Goal: Task Accomplishment & Management: Use online tool/utility

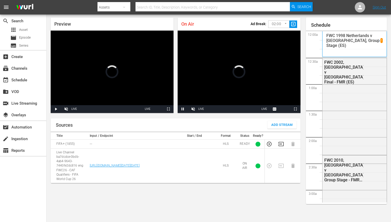
scroll to position [573, 0]
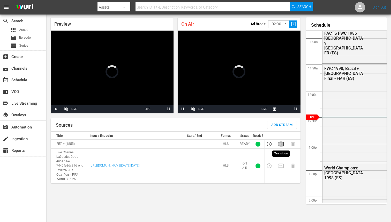
click at [282, 144] on icon "button" at bounding box center [281, 144] width 6 height 6
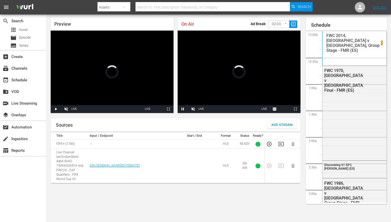
scroll to position [573, 0]
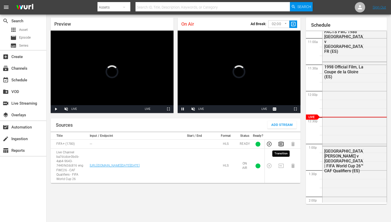
click at [279, 145] on icon "button" at bounding box center [280, 144] width 5 height 4
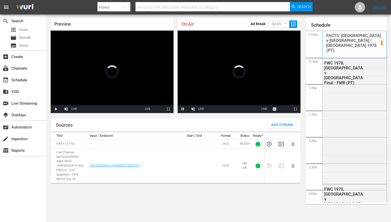
scroll to position [573, 0]
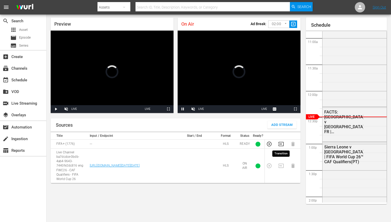
click at [281, 144] on icon "button" at bounding box center [281, 144] width 6 height 6
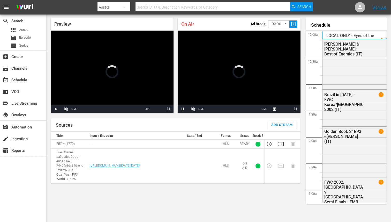
scroll to position [573, 0]
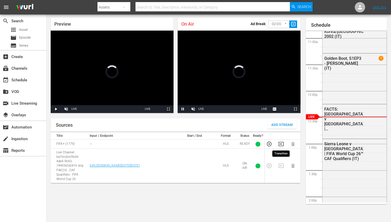
click at [282, 144] on icon "button" at bounding box center [281, 144] width 6 height 6
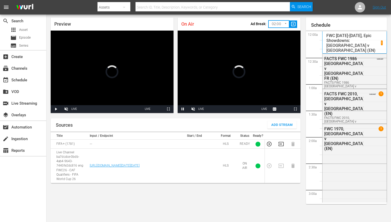
scroll to position [573, 0]
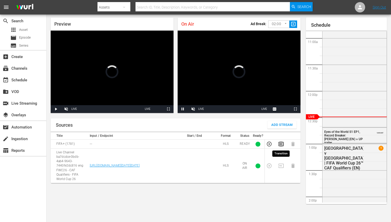
click at [283, 143] on icon "button" at bounding box center [281, 144] width 6 height 6
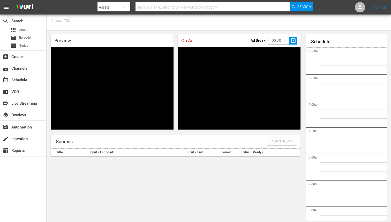
type input "FIFA+ English Global (1781)"
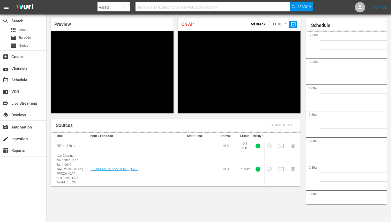
scroll to position [715, 0]
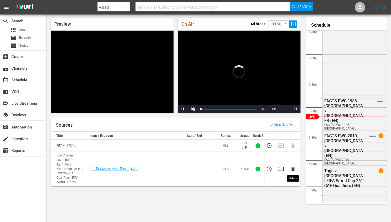
click at [293, 169] on icon "button" at bounding box center [292, 168] width 3 height 4
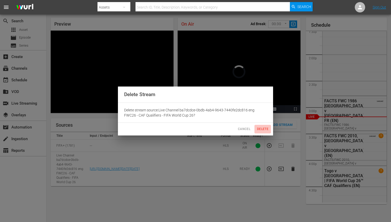
click at [257, 128] on span "Delete" at bounding box center [262, 128] width 12 height 5
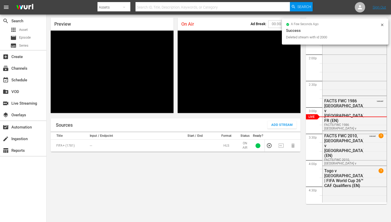
click at [275, 126] on span "Add Stream" at bounding box center [281, 125] width 21 height 6
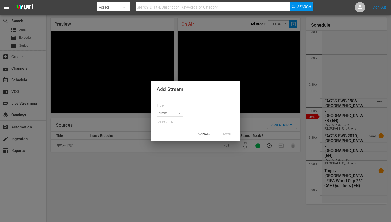
click at [178, 103] on input "text" at bounding box center [196, 106] width 78 height 8
paste input "Live Channel 0a0c2c2d-76cb-432a-bad3-7ccf6a5e64fc eng FWC26 - CAF Qualifiers - …"
type input "Live Channel 0a0c2c2d-76cb-432a-bad3-7ccf6a5e64fc eng FWC26 - CAF Qualifiers - …"
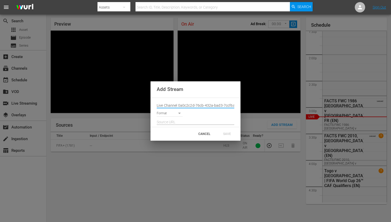
click at [177, 116] on body "menu Search By Assets Search ID, Title, Description, Keywords, or Category Sear…" at bounding box center [195, 94] width 391 height 222
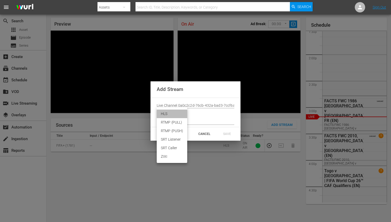
click at [171, 114] on li "HLS" at bounding box center [172, 113] width 31 height 9
type input "HLS"
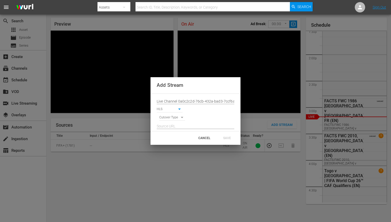
click at [168, 121] on div at bounding box center [196, 124] width 78 height 8
click at [170, 117] on body "menu Search By Assets Search ID, Title, Description, Keywords, or Category Sear…" at bounding box center [195, 94] width 391 height 222
click at [169, 127] on li "SIGNAL" at bounding box center [172, 126] width 26 height 9
type input "SIGNAL"
click at [193, 129] on input "text" at bounding box center [196, 126] width 78 height 8
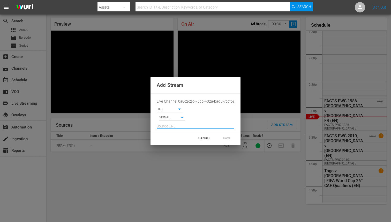
paste input "[URL][DOMAIN_NAME][DATE][DATE]"
type input "[URL][DOMAIN_NAME][DATE][DATE]"
click at [229, 138] on div "SAVE" at bounding box center [227, 137] width 23 height 9
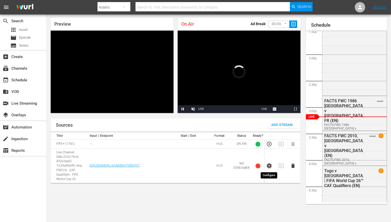
click at [270, 165] on icon "button" at bounding box center [269, 166] width 6 height 6
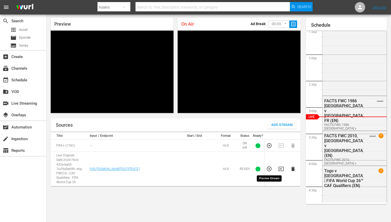
click at [268, 170] on icon "button" at bounding box center [269, 169] width 6 height 6
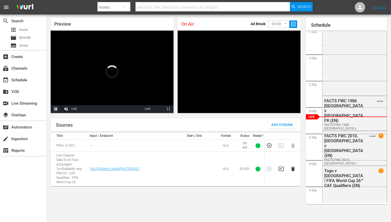
click at [56, 109] on span "Video Player" at bounding box center [56, 109] width 0 height 0
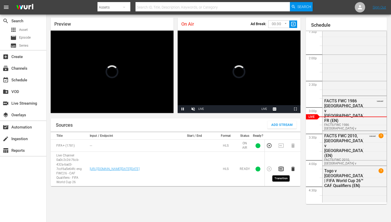
click at [282, 168] on icon "button" at bounding box center [281, 169] width 6 height 6
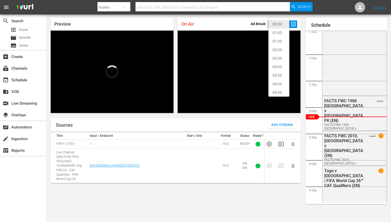
click at [274, 24] on body "menu Search By Assets Search ID, Title, Description, Keywords, or Category Sear…" at bounding box center [195, 94] width 391 height 222
click at [279, 50] on li "02:00" at bounding box center [278, 50] width 21 height 9
type input "120"
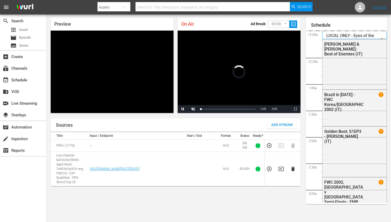
scroll to position [716, 0]
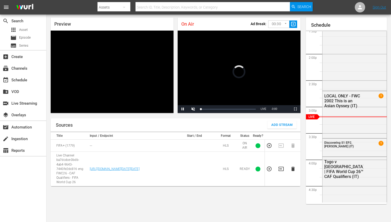
click at [296, 167] on td at bounding box center [295, 168] width 12 height 34
click at [293, 169] on icon "button" at bounding box center [292, 168] width 3 height 4
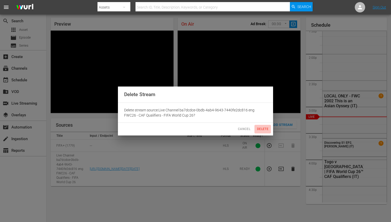
click at [261, 128] on span "Delete" at bounding box center [262, 128] width 12 height 5
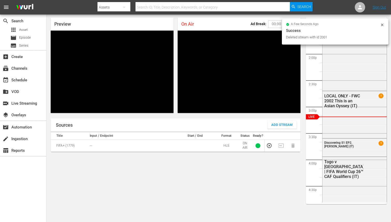
click at [279, 127] on span "Add Stream" at bounding box center [281, 125] width 21 height 6
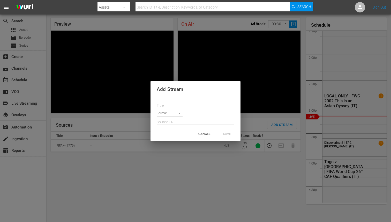
click at [209, 104] on input "text" at bounding box center [196, 106] width 78 height 8
paste input "Live Channel 0a0c2c2d-76cb-432a-bad3-7ccf6a5e64fc eng FWC26 - CAF Qualifiers - …"
type input "Live Channel 0a0c2c2d-76cb-432a-bad3-7ccf6a5e64fc eng FWC26 - CAF Qualifiers - …"
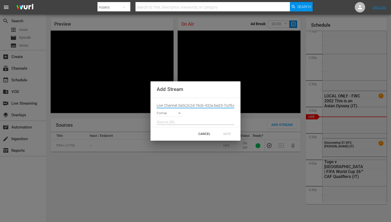
click at [184, 121] on input "text" at bounding box center [196, 122] width 78 height 8
paste input "[URL][DOMAIN_NAME][DATE][DATE]"
type input "[URL][DOMAIN_NAME][DATE][DATE]"
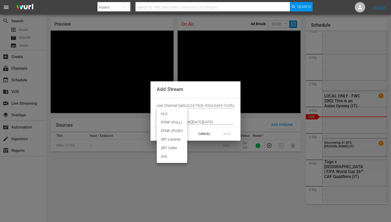
scroll to position [0, 0]
click at [174, 116] on body "menu Search By Assets Search ID, Title, Description, Keywords, or Category Sear…" at bounding box center [195, 94] width 391 height 222
click at [169, 112] on li "HLS" at bounding box center [172, 113] width 31 height 9
type input "HLS"
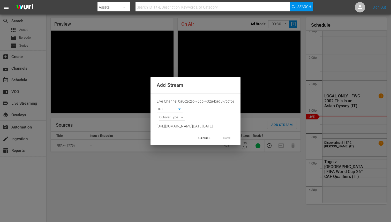
click at [175, 118] on body "menu Search By Assets Search ID, Title, Description, Keywords, or Category Sear…" at bounding box center [195, 94] width 391 height 222
click at [172, 128] on li "SIGNAL" at bounding box center [172, 126] width 26 height 9
type input "SIGNAL"
click at [230, 140] on div "SAVE" at bounding box center [227, 137] width 23 height 9
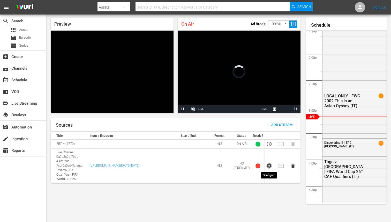
click at [268, 164] on icon "button" at bounding box center [269, 165] width 4 height 5
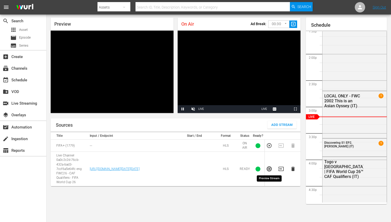
click at [268, 171] on icon "button" at bounding box center [269, 168] width 5 height 5
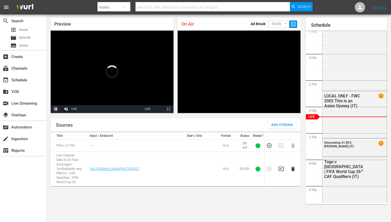
click at [56, 109] on span "Video Player" at bounding box center [56, 109] width 0 height 0
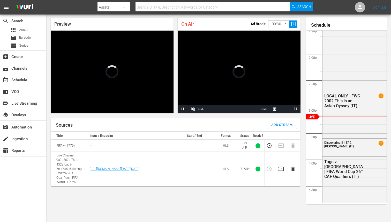
click at [282, 168] on icon "button" at bounding box center [281, 169] width 6 height 6
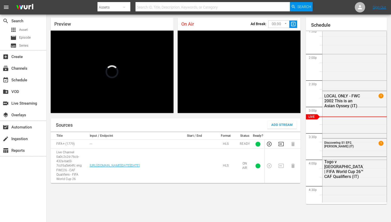
click at [282, 20] on body "menu Search By Assets Search ID, Title, Description, Keywords, or Category Sear…" at bounding box center [195, 94] width 391 height 222
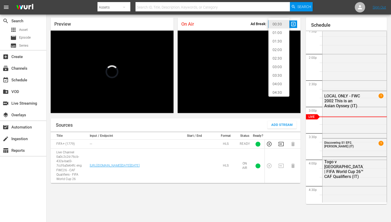
click at [274, 51] on li "02:00" at bounding box center [278, 50] width 21 height 9
type input "120"
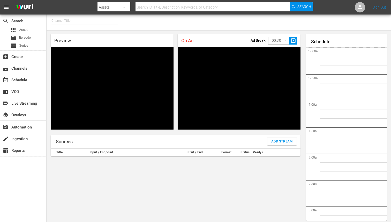
type input "FIFA+ [DEMOGRAPHIC_DATA] Local (1776)"
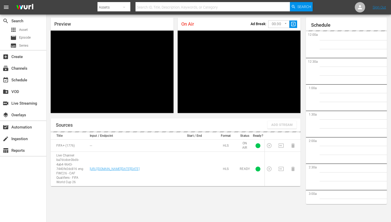
scroll to position [716, 0]
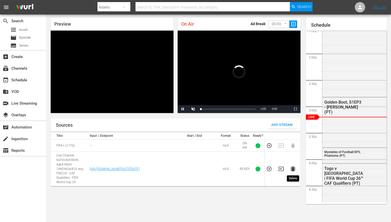
click at [294, 168] on icon "button" at bounding box center [293, 169] width 6 height 6
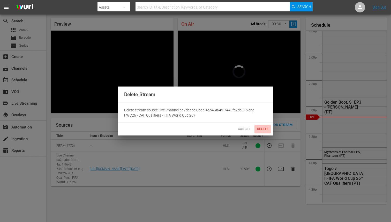
click at [264, 129] on span "Delete" at bounding box center [262, 128] width 12 height 5
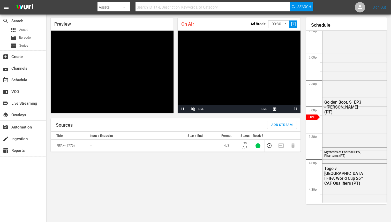
click at [281, 121] on button "Add Stream" at bounding box center [281, 125] width 29 height 8
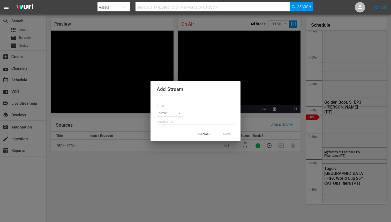
click at [202, 106] on input "text" at bounding box center [196, 106] width 78 height 8
paste input "Live Channel 0a0c2c2d-76cb-432a-bad3-7ccf6a5e64fc eng FWC26 - CAF Qualifiers - …"
type input "Live Channel 0a0c2c2d-76cb-432a-bad3-7ccf6a5e64fc eng FWC26 - CAF Qualifiers - …"
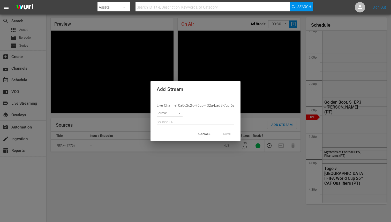
click at [172, 113] on body "menu Search By Assets Search ID, Title, Description, Keywords, or Category Sear…" at bounding box center [195, 94] width 391 height 222
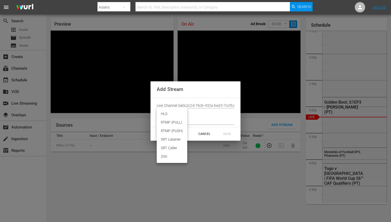
click at [169, 114] on li "HLS" at bounding box center [172, 113] width 31 height 9
type input "HLS"
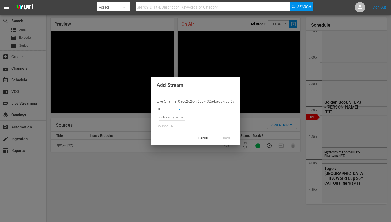
click at [169, 120] on div at bounding box center [196, 124] width 78 height 8
click at [169, 119] on body "menu Search By Assets Search ID, Title, Description, Keywords, or Category Sear…" at bounding box center [195, 94] width 391 height 222
click at [169, 127] on li "SIGNAL" at bounding box center [172, 126] width 26 height 9
type input "SIGNAL"
click at [181, 124] on input "text" at bounding box center [196, 126] width 78 height 8
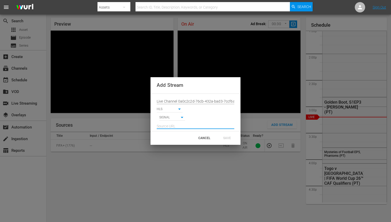
paste input "[URL][DOMAIN_NAME][DATE][DATE]"
type input "[URL][DOMAIN_NAME][DATE][DATE]"
click at [226, 139] on div "SAVE" at bounding box center [227, 137] width 23 height 9
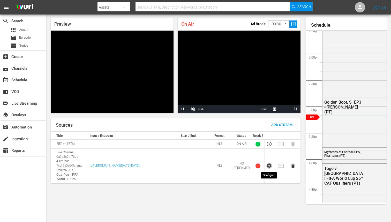
click at [267, 163] on icon "button" at bounding box center [269, 166] width 6 height 6
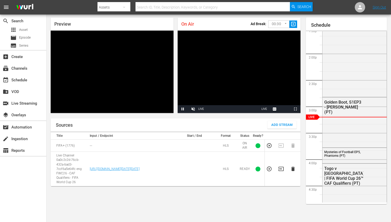
click at [266, 168] on td at bounding box center [271, 168] width 12 height 34
click at [270, 170] on icon "button" at bounding box center [269, 169] width 6 height 6
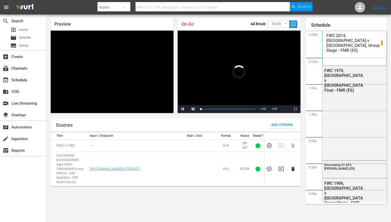
scroll to position [17, 0]
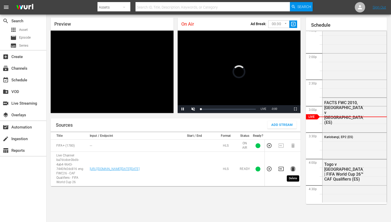
click at [293, 171] on icon "button" at bounding box center [292, 168] width 3 height 4
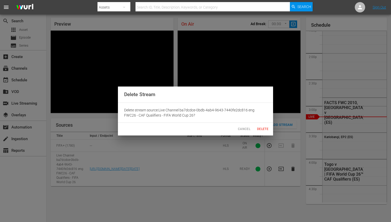
click at [261, 127] on span "Delete" at bounding box center [262, 128] width 12 height 5
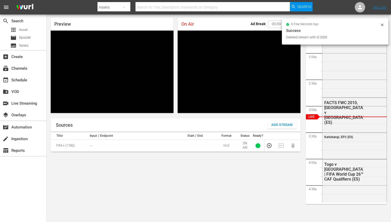
click at [281, 122] on span "Add Stream" at bounding box center [281, 125] width 21 height 6
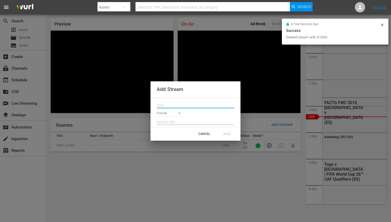
click at [184, 106] on input "text" at bounding box center [196, 106] width 78 height 8
paste input "Live Channel 0a0c2c2d-76cb-432a-bad3-7ccf6a5e64fc eng FWC26 - CAF Qualifiers - …"
type input "Live Channel 0a0c2c2d-76cb-432a-bad3-7ccf6a5e64fc eng FWC26 - CAF Qualifiers - …"
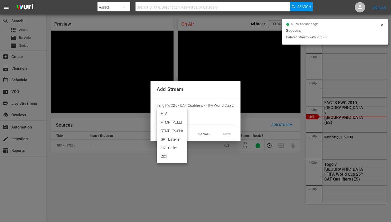
scroll to position [0, 0]
click at [180, 111] on body "menu Search By Assets Search ID, Title, Description, Keywords, or Category Sear…" at bounding box center [195, 94] width 391 height 222
click at [172, 116] on li "HLS" at bounding box center [172, 113] width 31 height 9
type input "HLS"
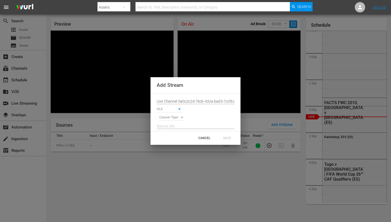
click at [172, 120] on div at bounding box center [196, 124] width 78 height 8
click at [172, 116] on body "menu Search By Assets Search ID, Title, Description, Keywords, or Category Sear…" at bounding box center [195, 94] width 391 height 222
click at [171, 125] on li "SIGNAL" at bounding box center [172, 126] width 26 height 9
type input "SIGNAL"
click at [186, 126] on input "text" at bounding box center [196, 126] width 78 height 8
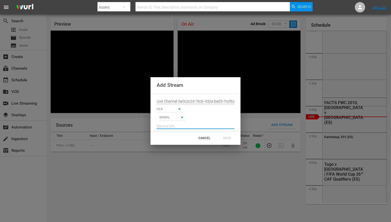
paste input "[URL][DOMAIN_NAME][DATE][DATE]"
type input "[URL][DOMAIN_NAME][DATE][DATE]"
click at [230, 138] on div "SAVE" at bounding box center [227, 137] width 23 height 9
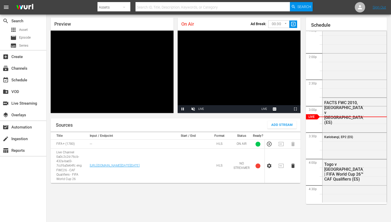
click at [271, 166] on icon "button" at bounding box center [269, 165] width 4 height 5
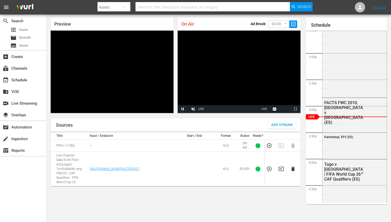
click at [268, 171] on icon "button" at bounding box center [269, 169] width 6 height 6
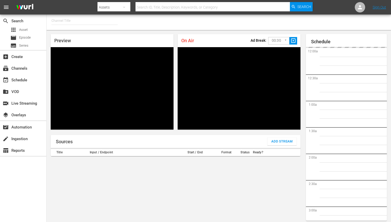
type input "FIFA+ [DEMOGRAPHIC_DATA]-Local-MX (1855)"
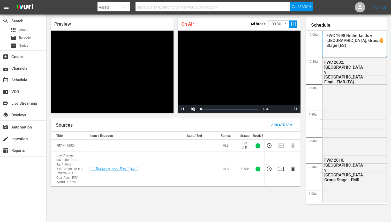
scroll to position [717, 0]
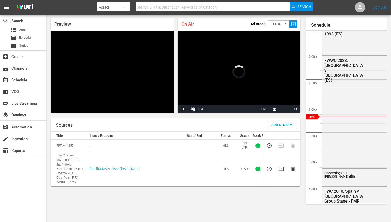
click at [292, 169] on icon "button" at bounding box center [292, 168] width 3 height 4
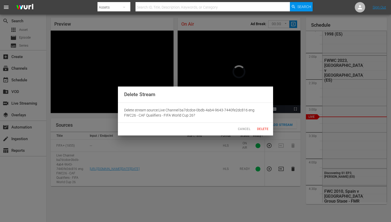
click at [260, 128] on span "Delete" at bounding box center [262, 128] width 12 height 5
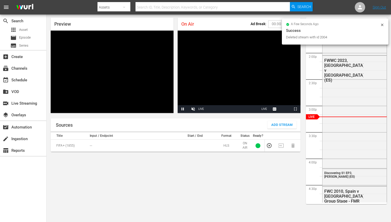
click at [289, 124] on span "Add Stream" at bounding box center [281, 125] width 21 height 6
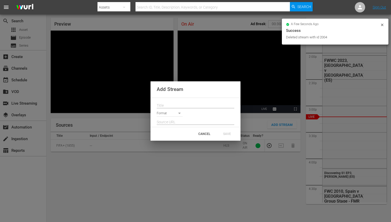
click at [185, 106] on input "text" at bounding box center [196, 106] width 78 height 8
paste input "Live Channel 0a0c2c2d-76cb-432a-bad3-7ccf6a5e64fc eng FWC26 - CAF Qualifiers - …"
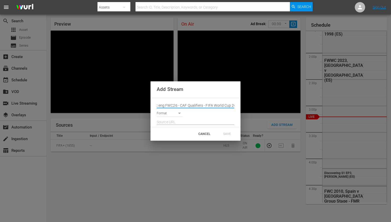
type input "Live Channel 0a0c2c2d-76cb-432a-bad3-7ccf6a5e64fc eng FWC26 - CAF Qualifiers - …"
click at [183, 112] on div "Format" at bounding box center [196, 112] width 78 height 8
click at [177, 114] on body "menu Search By Assets Search ID, Title, Description, Keywords, or Category Sear…" at bounding box center [195, 94] width 391 height 222
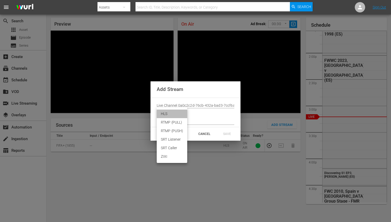
click at [167, 115] on li "HLS" at bounding box center [172, 113] width 31 height 9
type input "HLS"
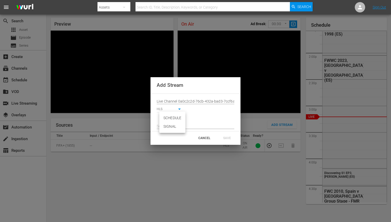
click at [169, 119] on body "menu Search By Assets Search ID, Title, Description, Keywords, or Category Sear…" at bounding box center [195, 94] width 391 height 222
click at [169, 127] on li "SIGNAL" at bounding box center [172, 126] width 26 height 9
type input "SIGNAL"
click at [181, 128] on input "text" at bounding box center [196, 126] width 78 height 8
paste input "[URL][DOMAIN_NAME][DATE][DATE]"
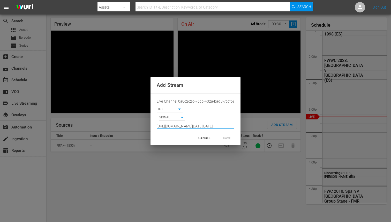
scroll to position [0, 380]
type input "[URL][DOMAIN_NAME][DATE][DATE]"
click at [227, 137] on div "SAVE" at bounding box center [227, 137] width 23 height 9
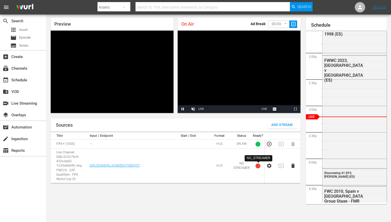
click at [239, 165] on td "NO STREAMER" at bounding box center [241, 165] width 19 height 34
click at [195, 200] on div "Sources Add Stream Title Input / Endpoint Start / End Format Status Ready? FIFA…" at bounding box center [176, 167] width 250 height 99
click at [271, 167] on icon "button" at bounding box center [269, 166] width 6 height 6
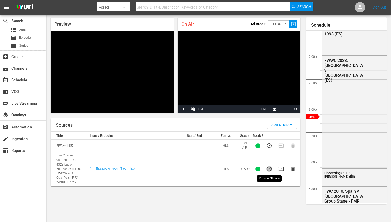
click at [268, 169] on icon "button" at bounding box center [269, 169] width 6 height 6
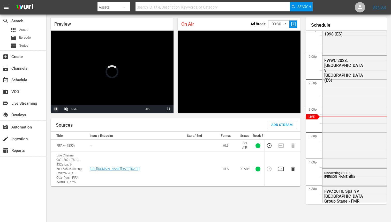
click at [56, 109] on span "Video Player" at bounding box center [56, 109] width 0 height 0
click at [281, 169] on icon "button" at bounding box center [281, 169] width 6 height 6
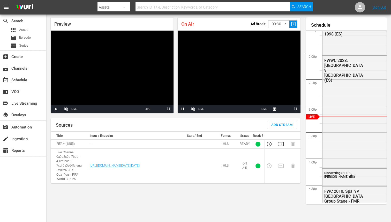
click at [284, 26] on body "menu Search By Assets Search ID, Title, Description, Keywords, or Category Sear…" at bounding box center [195, 94] width 391 height 222
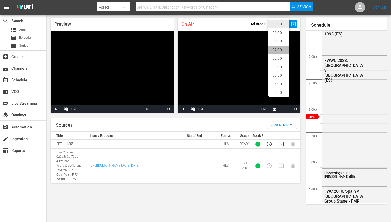
click at [277, 48] on li "02:00" at bounding box center [278, 50] width 21 height 9
type input "120"
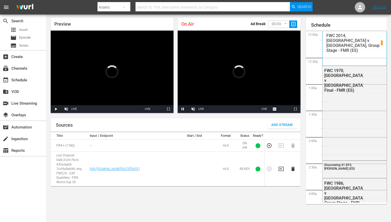
scroll to position [717, 0]
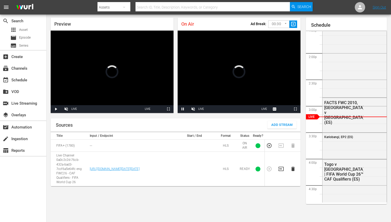
click at [281, 169] on icon "button" at bounding box center [281, 169] width 6 height 6
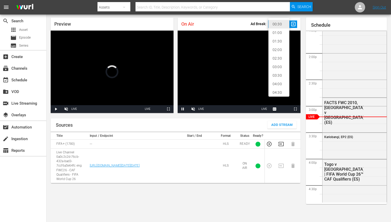
click at [280, 27] on body "menu Search By Assets Search ID, Title, Description, Keywords, or Category Sear…" at bounding box center [195, 94] width 391 height 222
click at [279, 49] on li "02:00" at bounding box center [278, 50] width 21 height 9
type input "120"
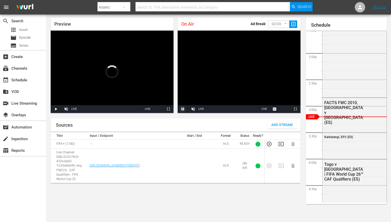
click at [183, 109] on span "Video Player" at bounding box center [183, 109] width 0 height 0
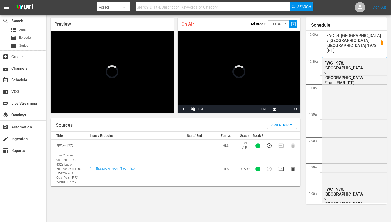
scroll to position [716, 0]
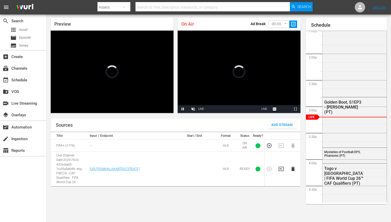
click at [281, 167] on icon "button" at bounding box center [280, 168] width 5 height 4
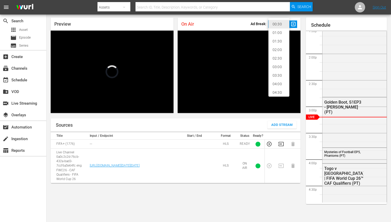
click at [273, 21] on body "menu Search By Assets Search ID, Title, Description, Keywords, or Category Sear…" at bounding box center [195, 94] width 391 height 222
click at [279, 51] on li "02:00" at bounding box center [278, 50] width 21 height 9
type input "120"
